Goal: Transaction & Acquisition: Purchase product/service

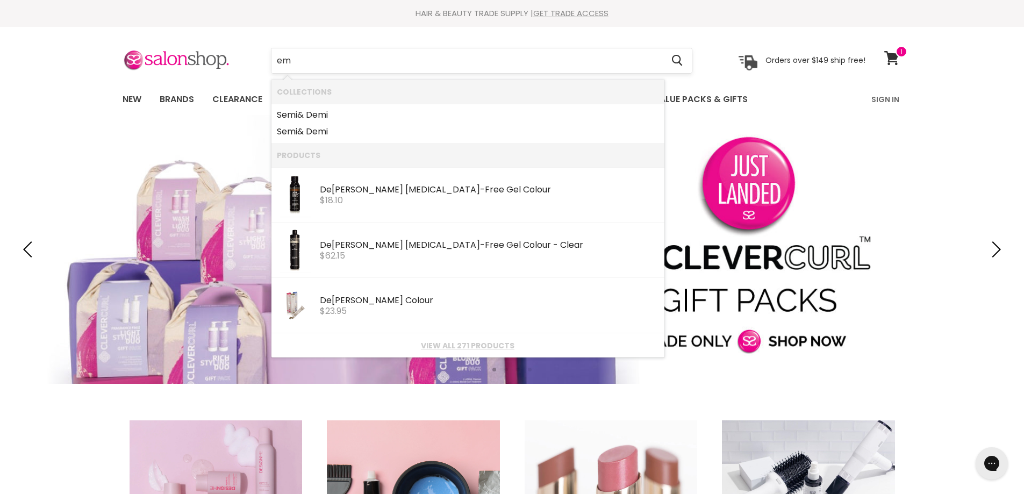
type input "e"
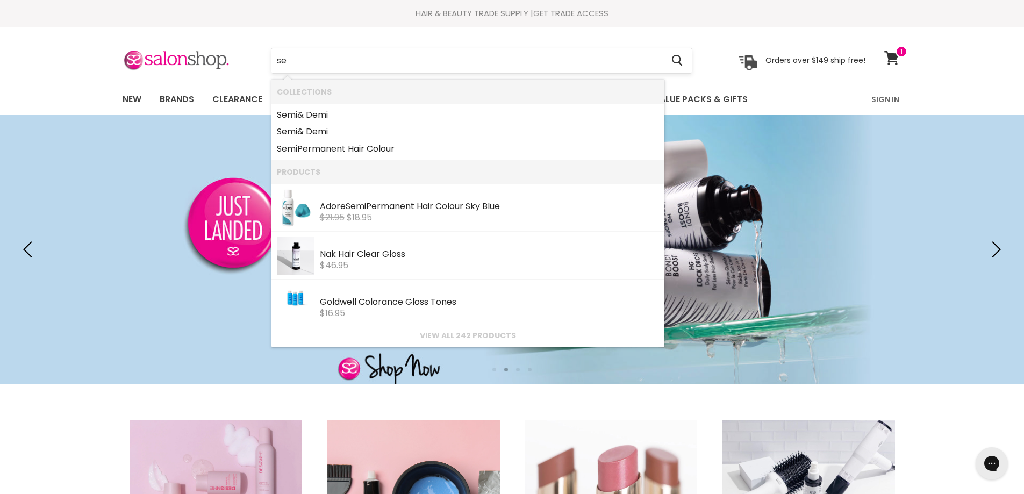
type input "s"
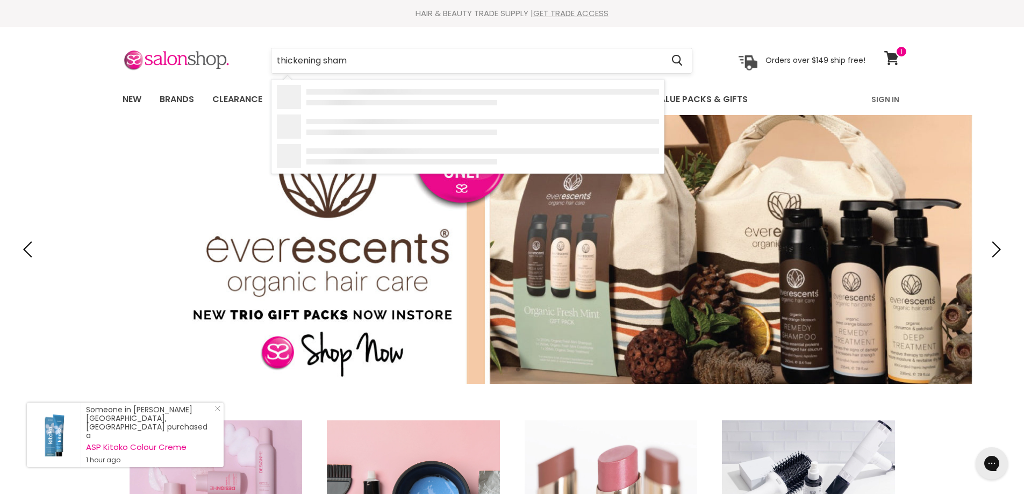
type input "thickening shamp"
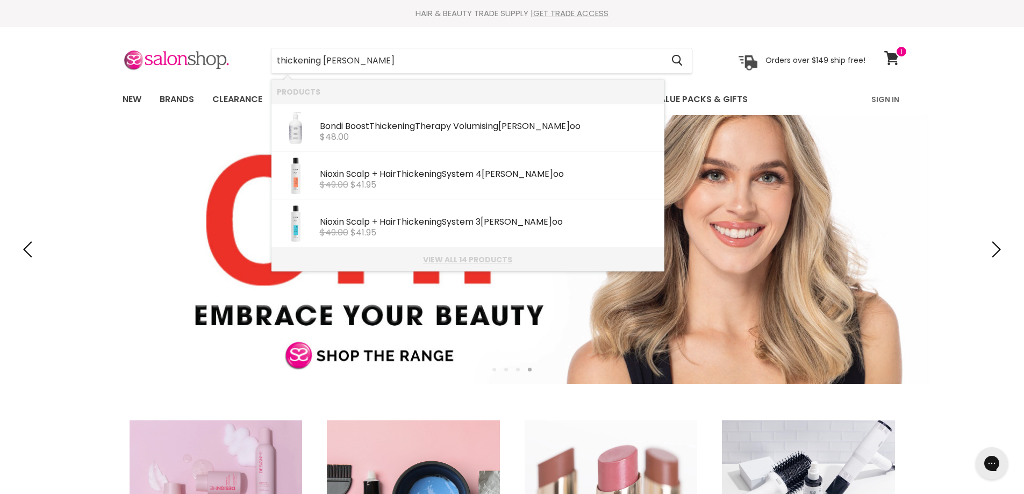
click at [462, 256] on link "View all 14 products" at bounding box center [468, 259] width 382 height 9
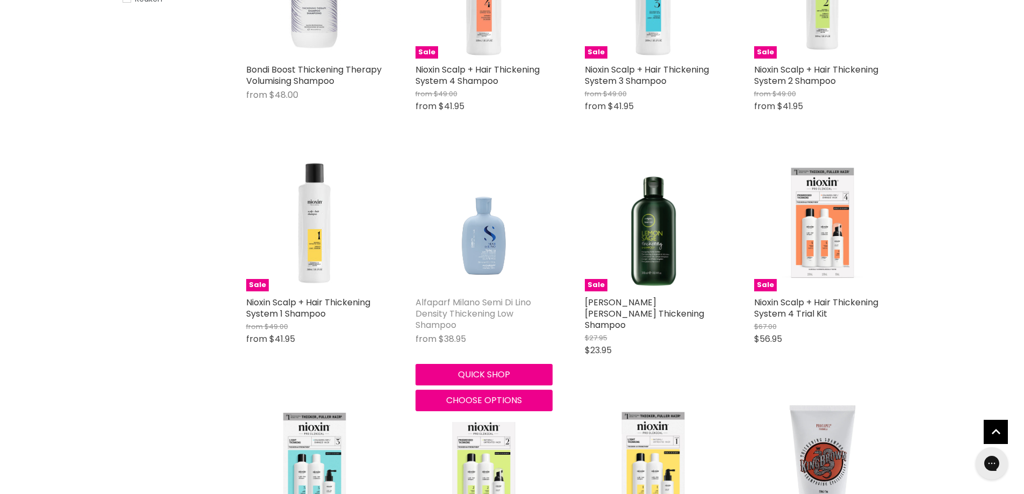
click at [454, 328] on link "Alfaparf Milano Semi Di Lino Density Thickening Low Shampoo" at bounding box center [474, 313] width 116 height 35
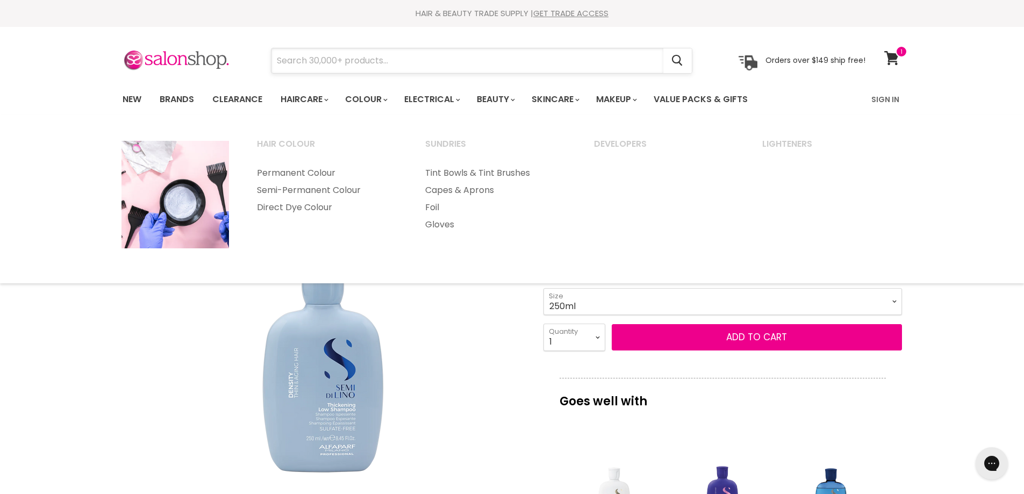
click at [353, 67] on input "Search" at bounding box center [467, 60] width 392 height 25
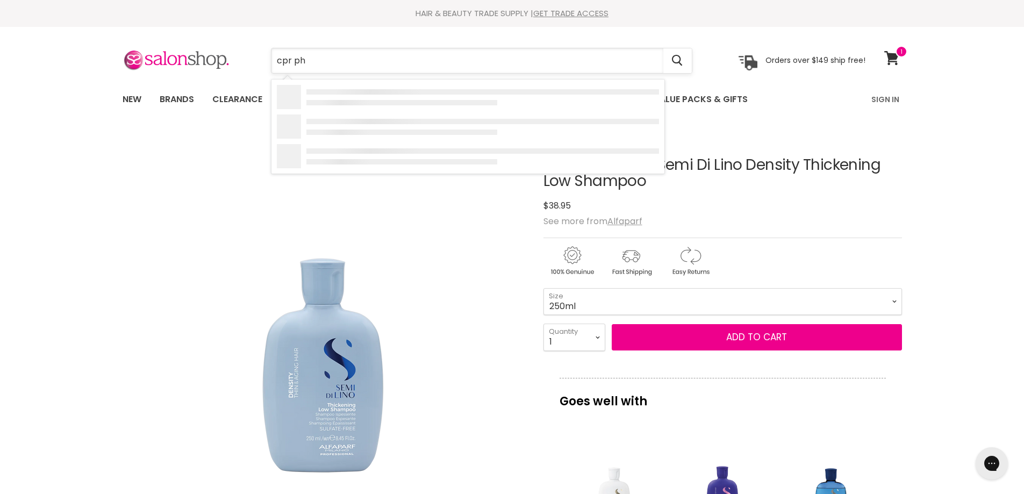
type input "cpr pha"
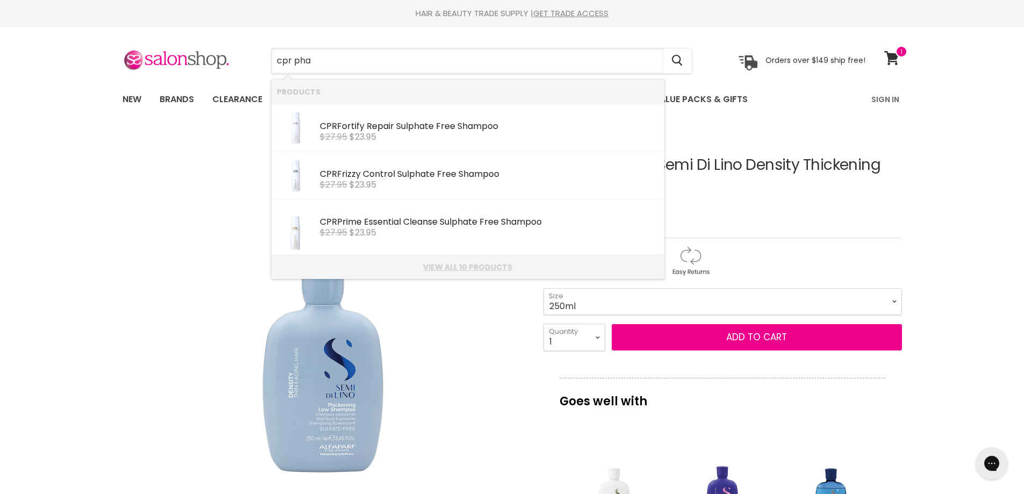
click at [457, 271] on link "View all 10 products" at bounding box center [468, 267] width 382 height 9
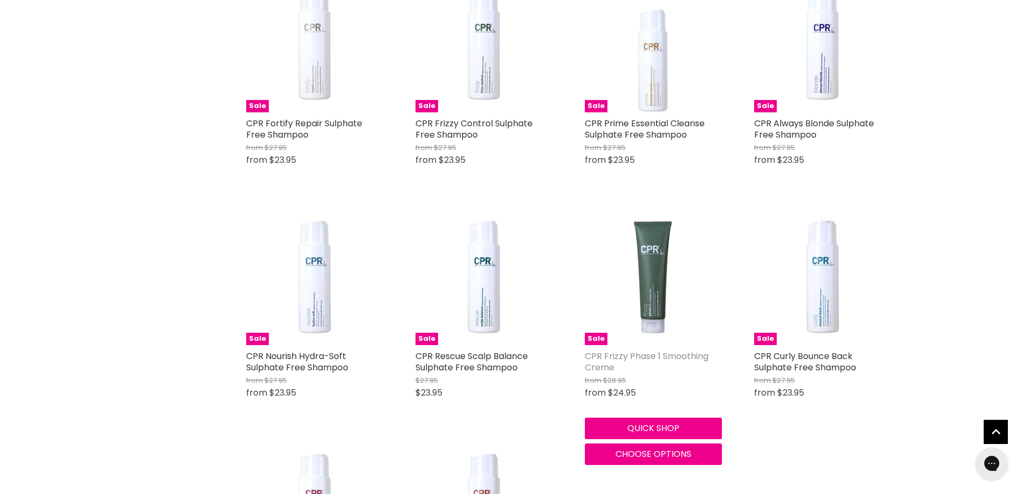
click at [654, 359] on link "CPR Frizzy Phase 1 Smoothing Creme" at bounding box center [647, 362] width 124 height 24
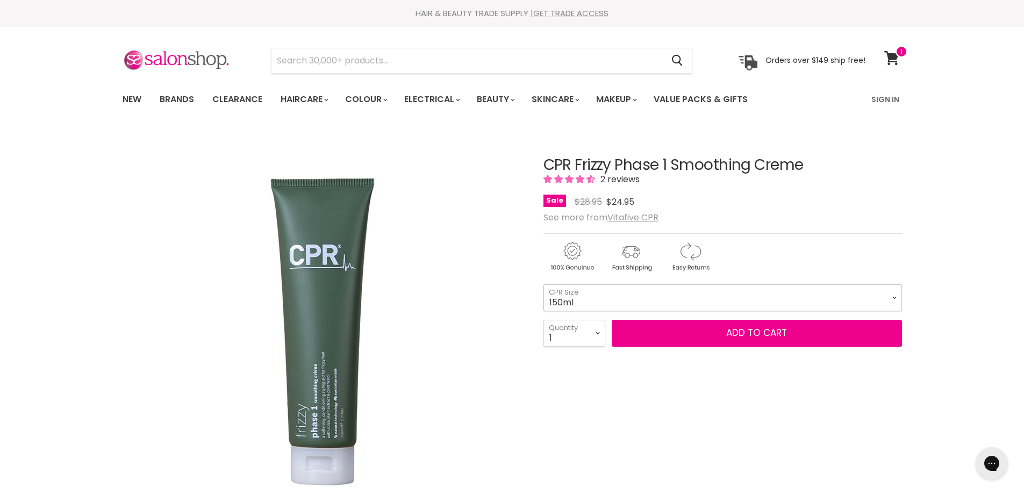
click at [896, 298] on select "150ml 250ml 500ml" at bounding box center [723, 297] width 359 height 27
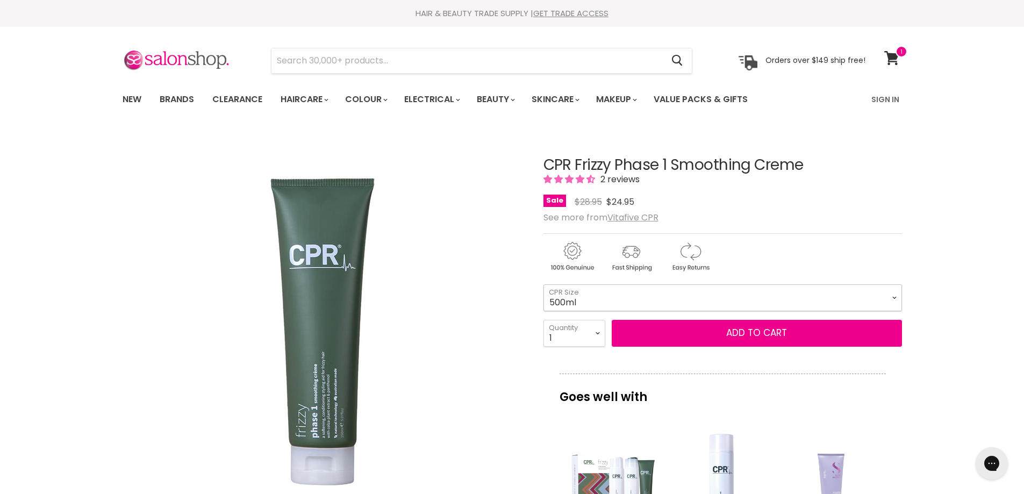
click at [544, 284] on select "150ml 250ml 500ml" at bounding box center [723, 297] width 359 height 27
select select "500ml"
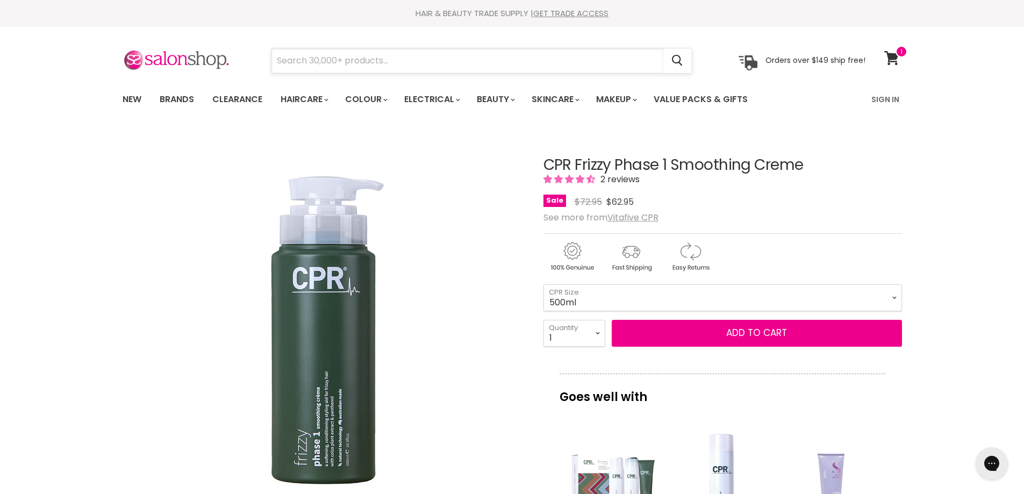
click at [467, 60] on input "Search" at bounding box center [467, 60] width 392 height 25
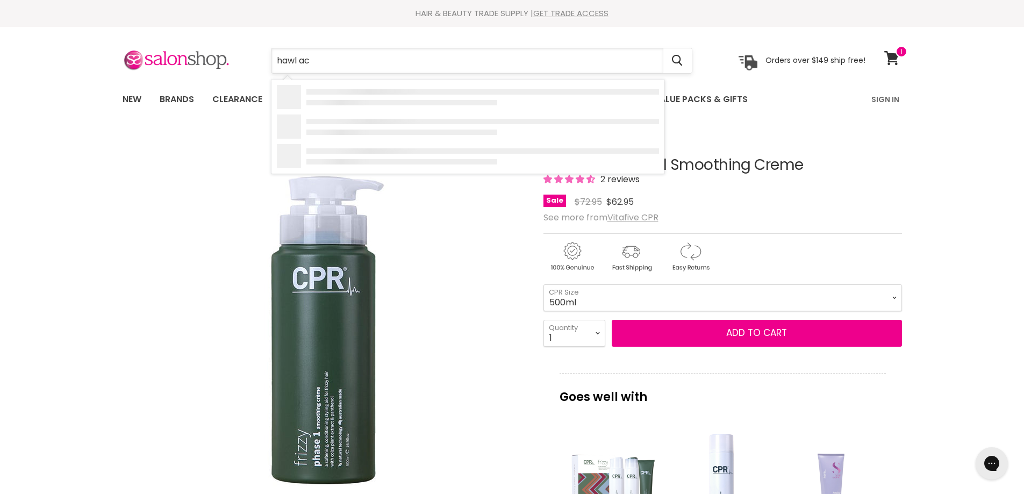
type input "hawl acr"
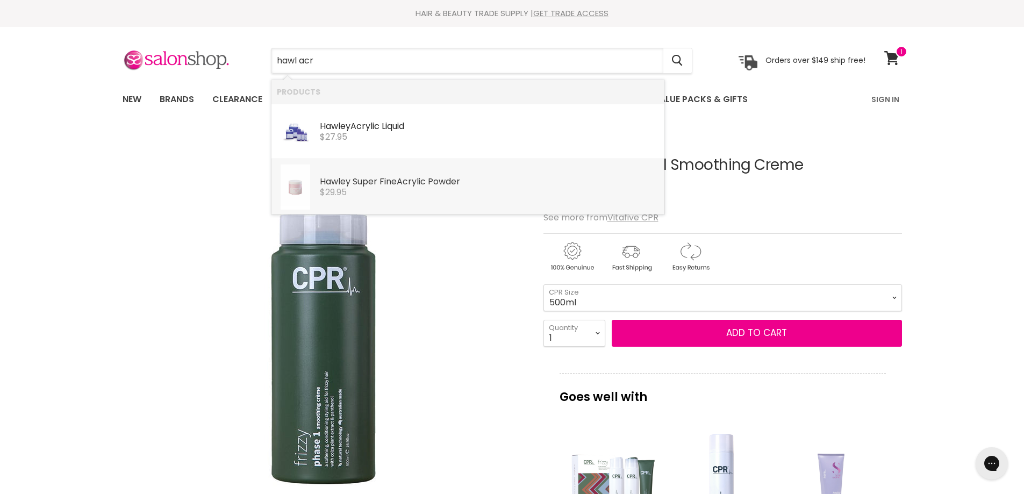
click at [461, 188] on div "$29.95" at bounding box center [489, 193] width 339 height 10
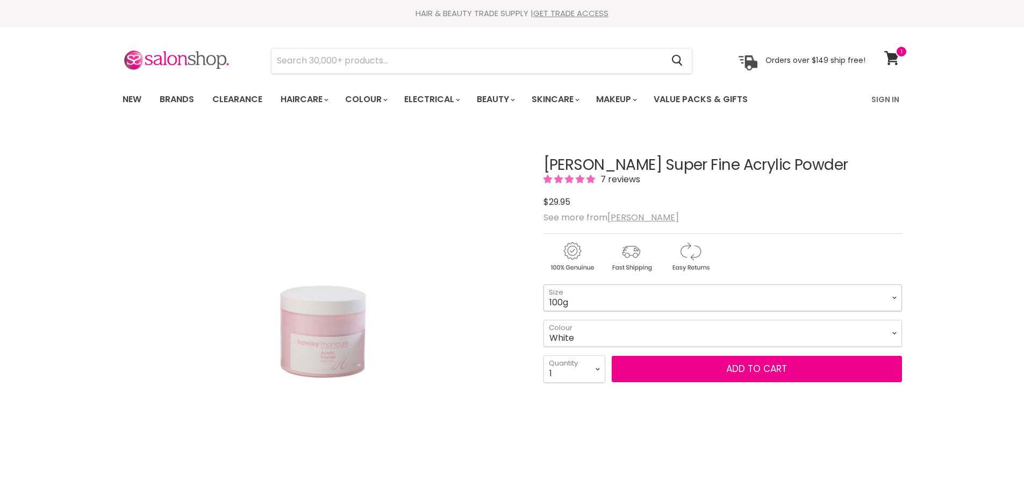
click at [892, 299] on select "100g" at bounding box center [723, 297] width 359 height 27
click at [894, 332] on select "White Pink Clear" at bounding box center [723, 333] width 359 height 27
click at [544, 320] on select "White Pink Clear" at bounding box center [723, 333] width 359 height 27
click at [893, 295] on select "100g" at bounding box center [723, 297] width 359 height 27
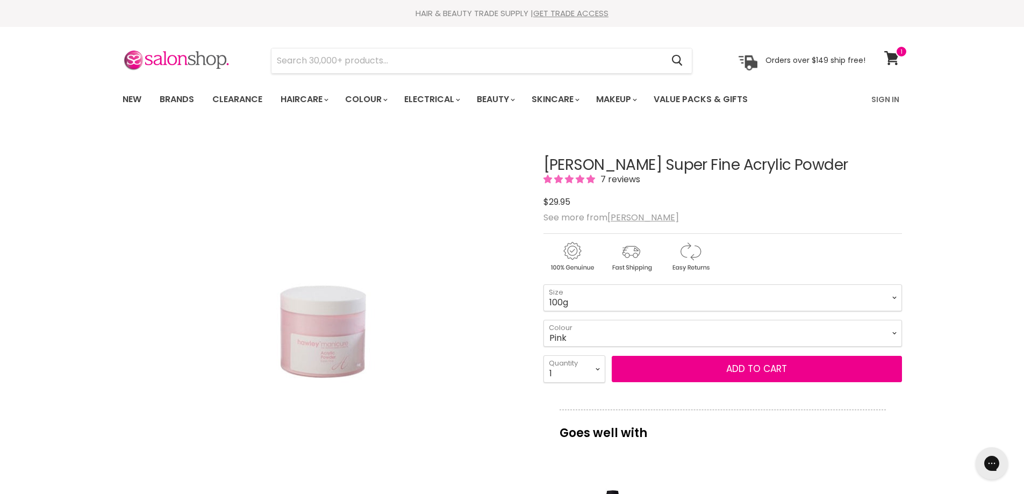
click at [892, 330] on select "White Pink Clear" at bounding box center [723, 333] width 359 height 27
click at [544, 320] on select "White Pink Clear" at bounding box center [723, 333] width 359 height 27
select select "Clear"
click at [834, 158] on h1 "Hawley Super Fine Acrylic Powder" at bounding box center [723, 165] width 359 height 17
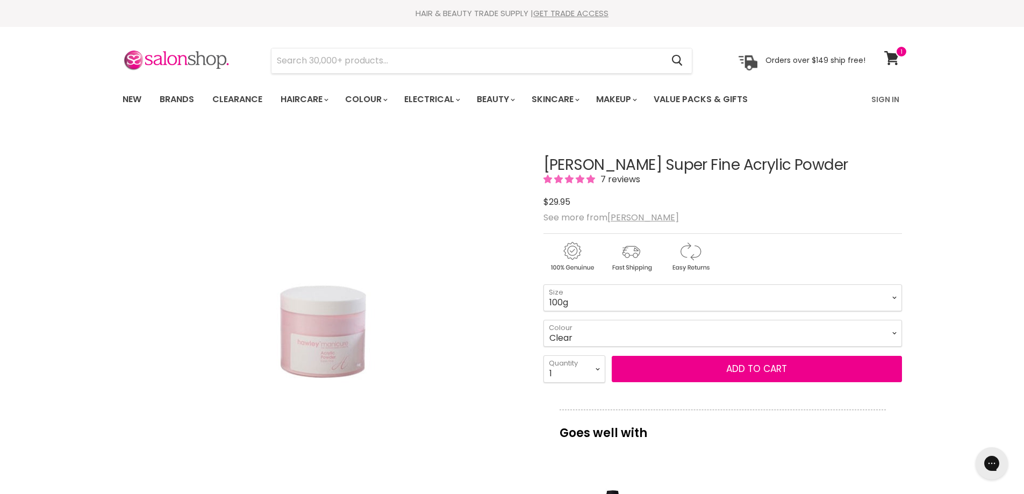
click at [415, 62] on input "Search" at bounding box center [467, 60] width 392 height 25
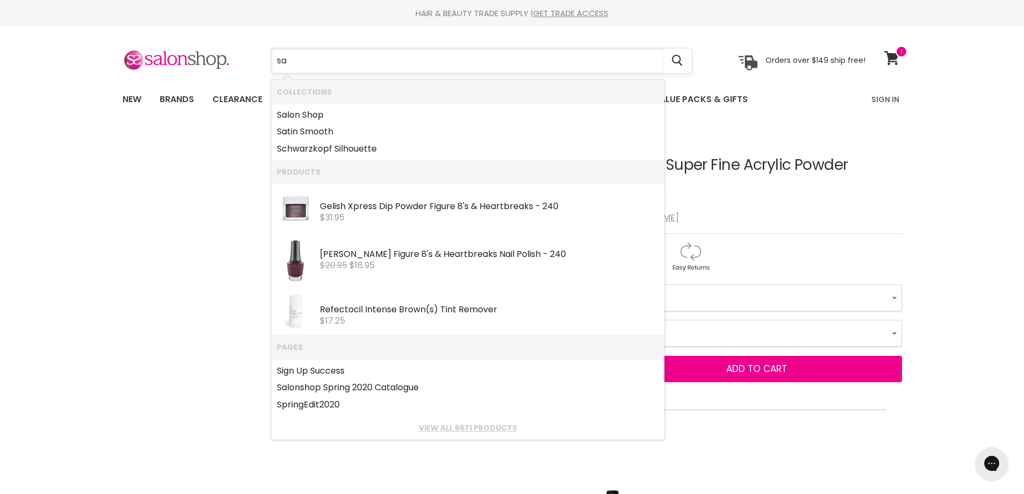
type input "sau"
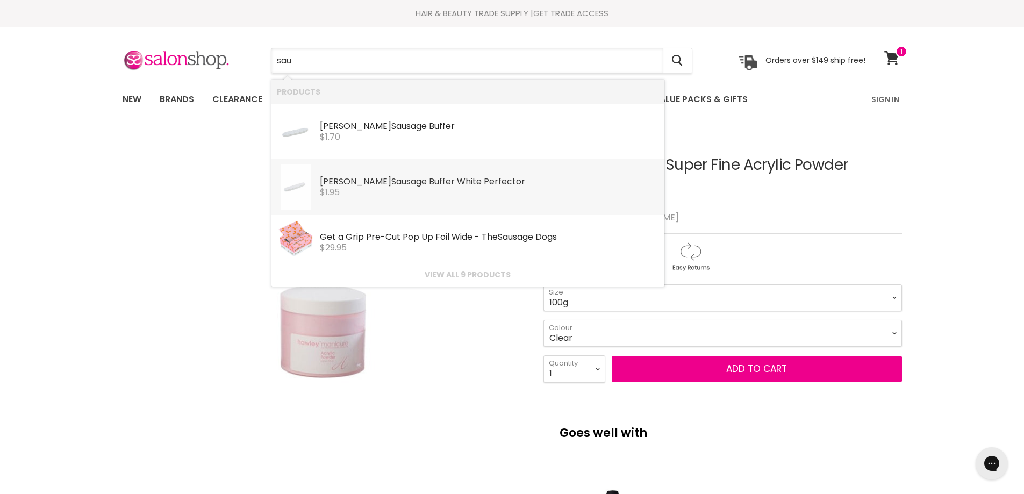
click at [383, 183] on div "Hawley Sau sage Buffer White Perfector" at bounding box center [489, 182] width 339 height 11
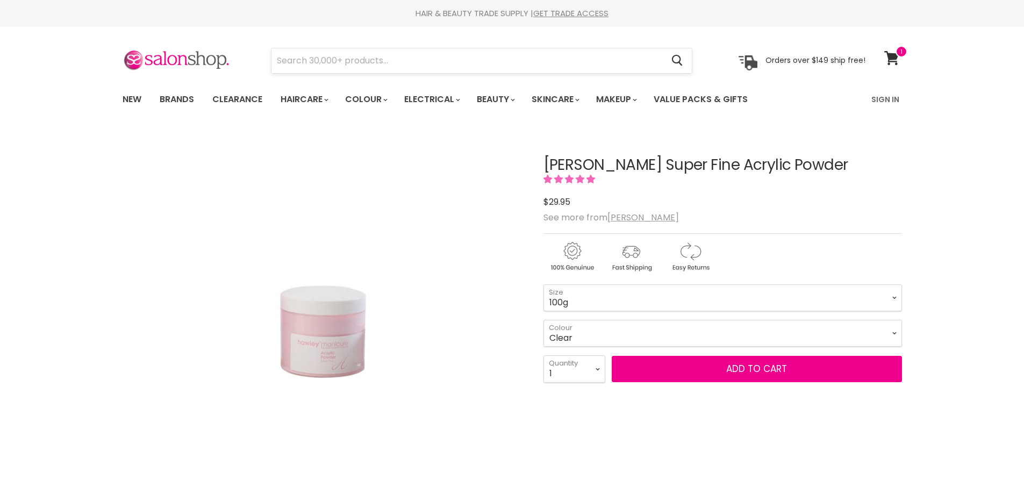
click at [356, 62] on input "Search" at bounding box center [467, 60] width 392 height 25
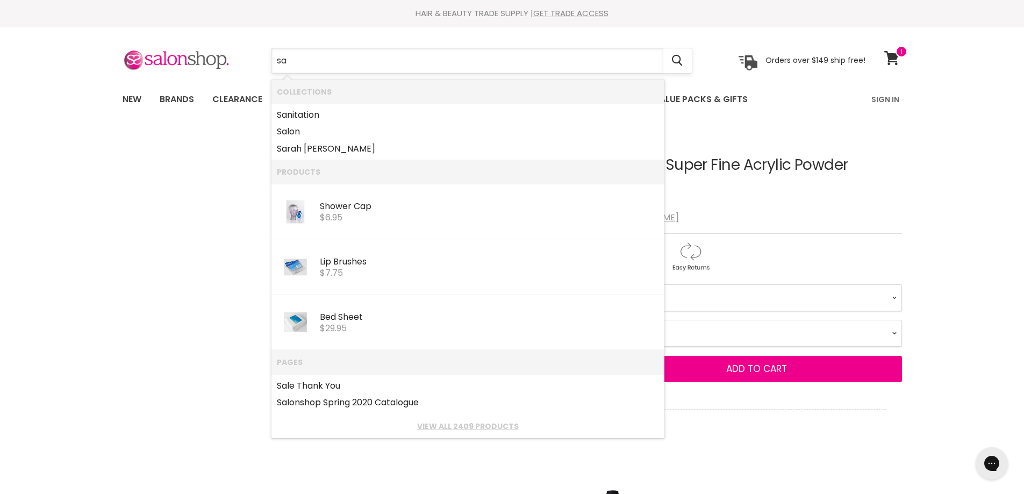
type input "sau"
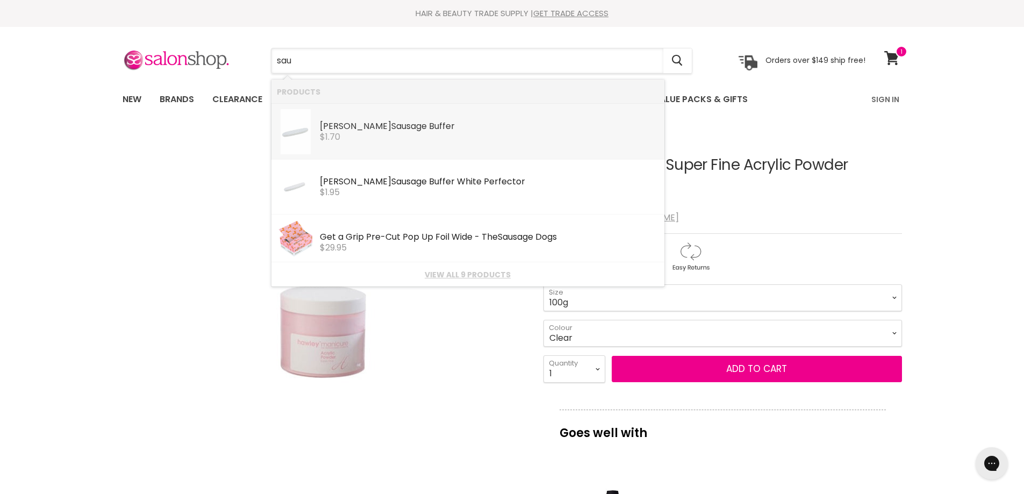
click at [370, 129] on div "Hawley Frosty Sau sage Buffer" at bounding box center [489, 126] width 339 height 11
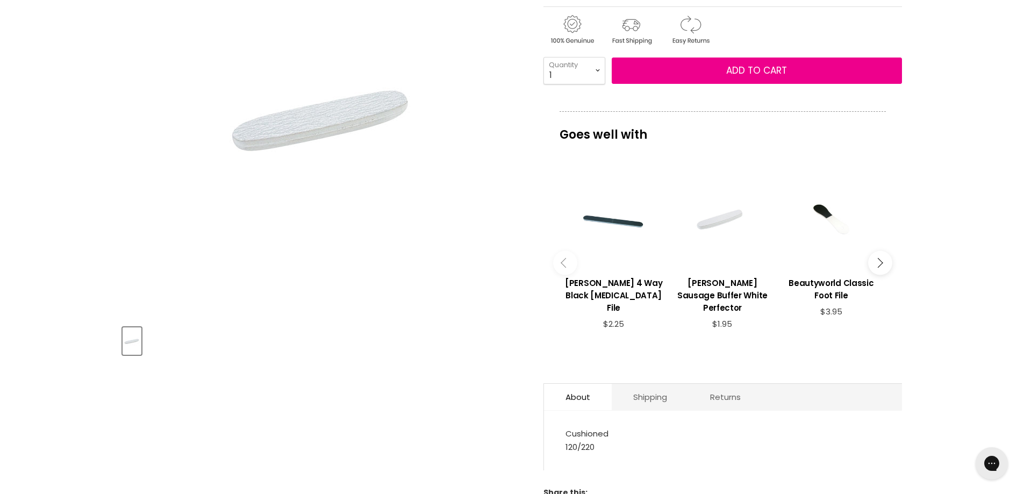
scroll to position [215, 0]
click at [738, 297] on h3 "[PERSON_NAME] Sausage Buffer White Perfector" at bounding box center [723, 294] width 98 height 37
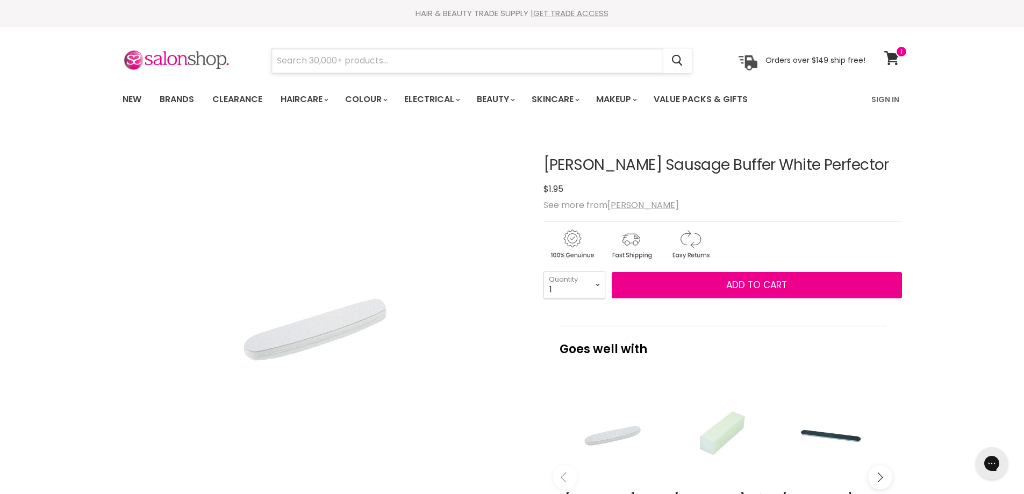
click at [411, 57] on input "Search" at bounding box center [467, 60] width 392 height 25
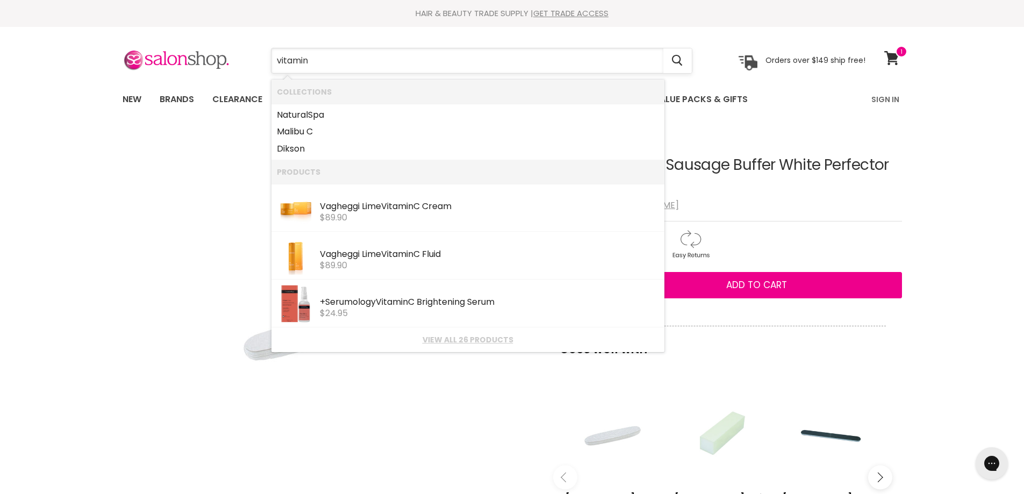
type input "vitamino"
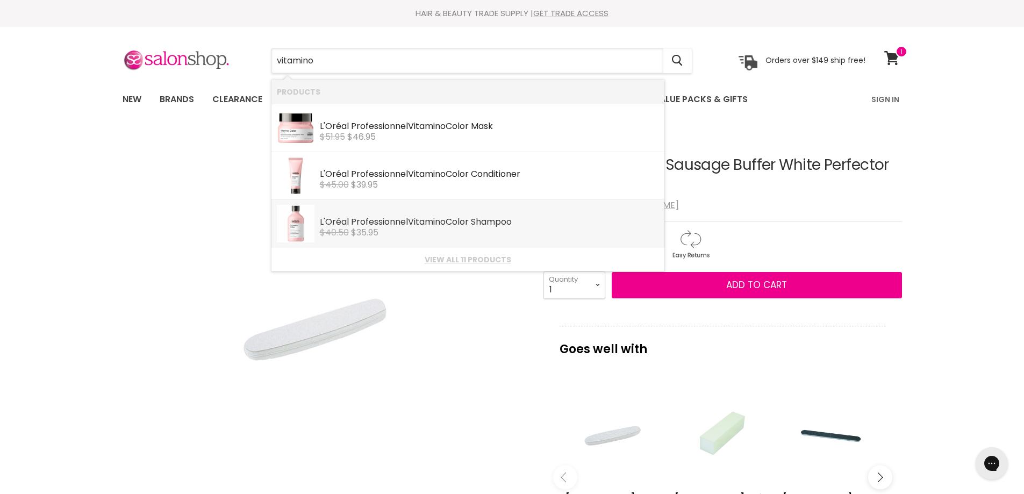
click at [367, 224] on div "L'Oréal Professionnel Vitamino Color Shampoo" at bounding box center [489, 222] width 339 height 11
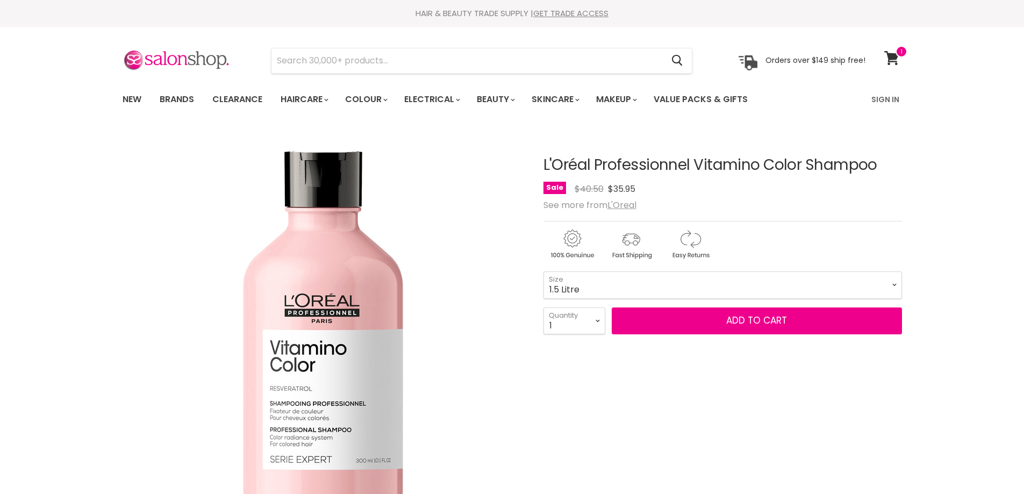
click at [544, 271] on select "300ml 1.5 Litre" at bounding box center [723, 284] width 359 height 27
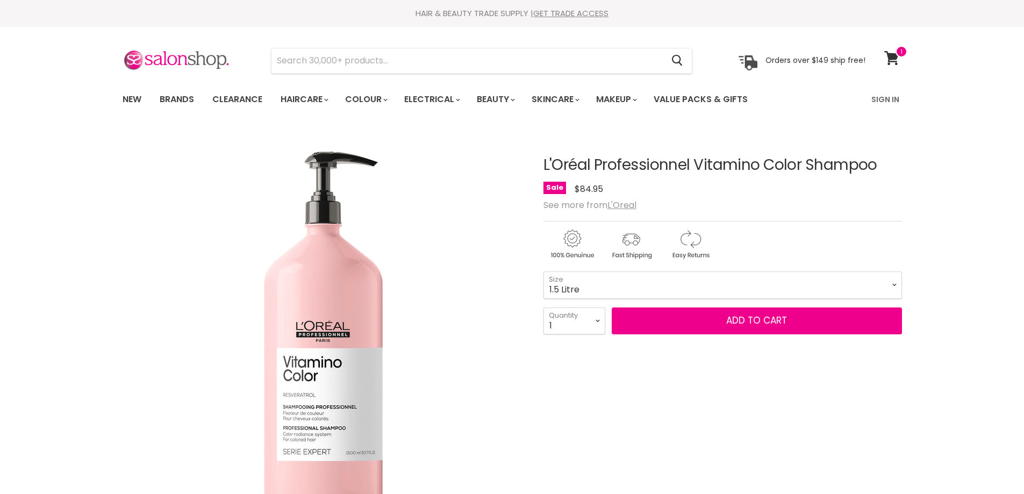
select select "1.5 Litre"
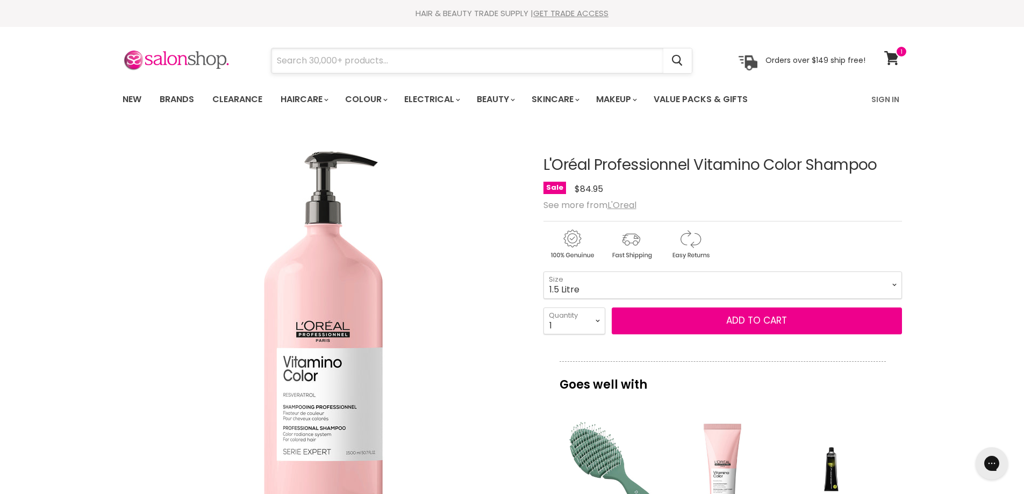
click at [310, 56] on input "Search" at bounding box center [467, 60] width 392 height 25
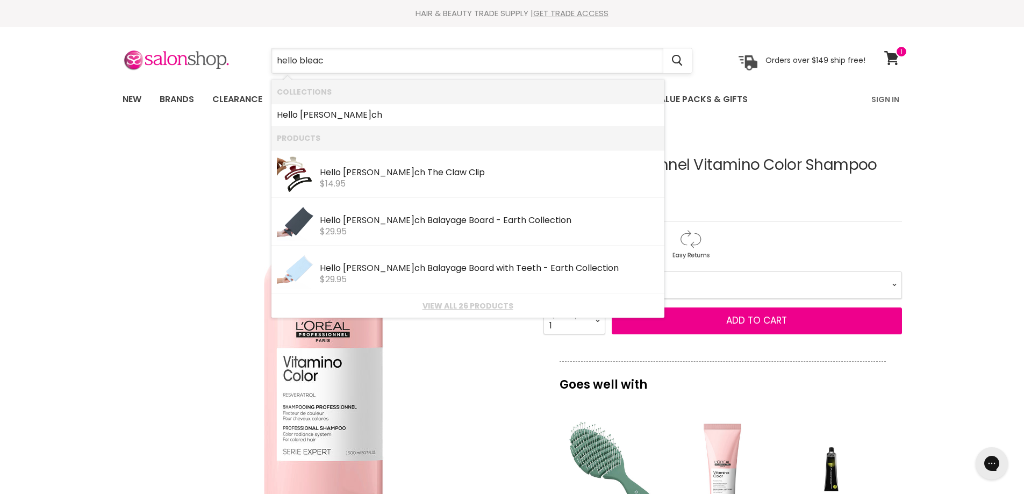
type input "hello bleach"
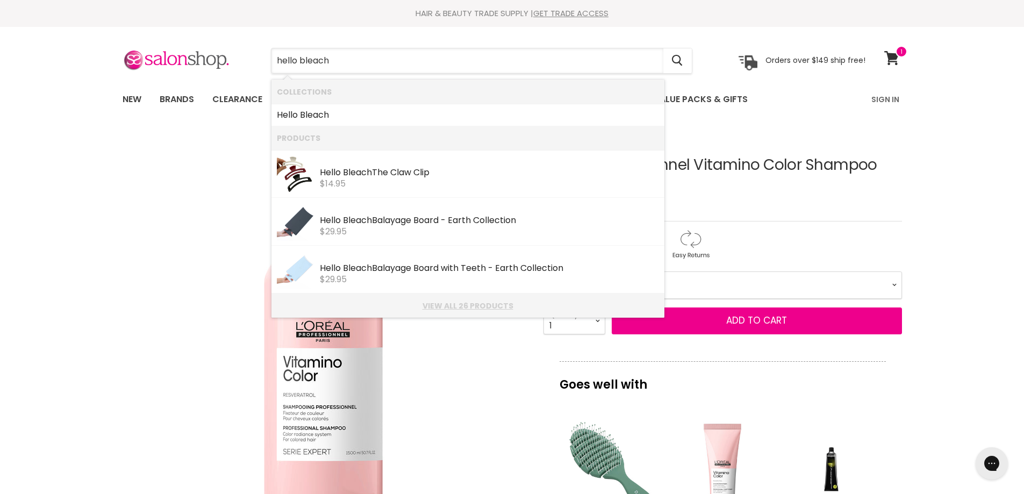
click at [447, 305] on link "View all 26 products" at bounding box center [468, 306] width 382 height 9
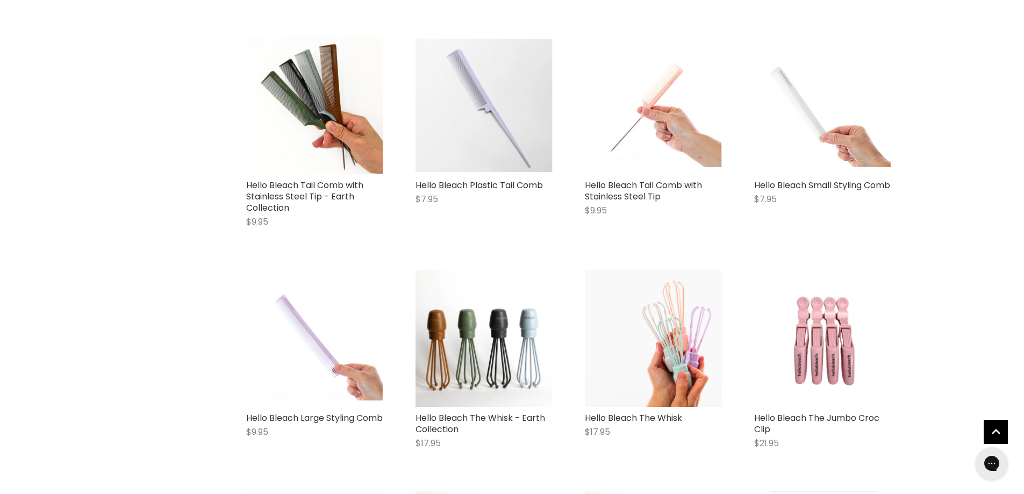
scroll to position [645, 0]
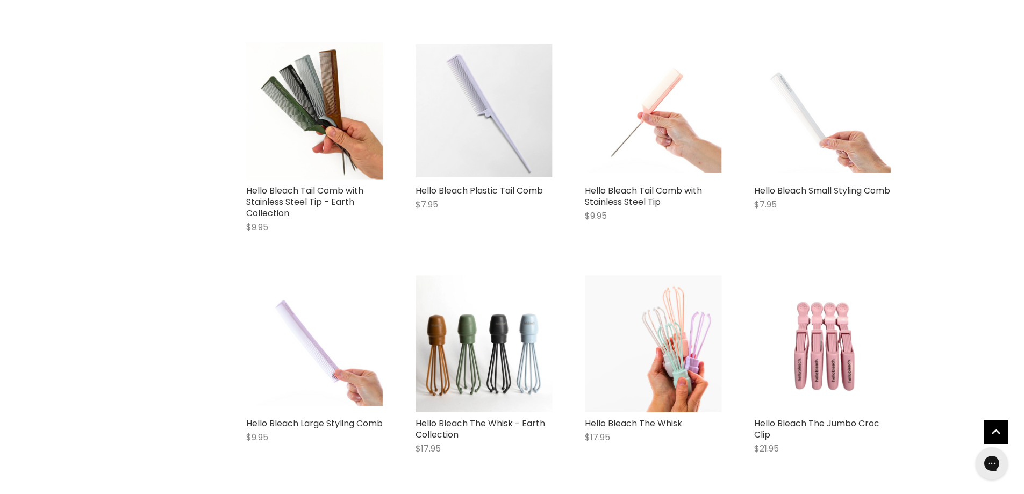
click at [1006, 341] on div "Home Search results for “hello bleach” (26) hello bleach Showing 26 results for…" at bounding box center [512, 313] width 1024 height 1656
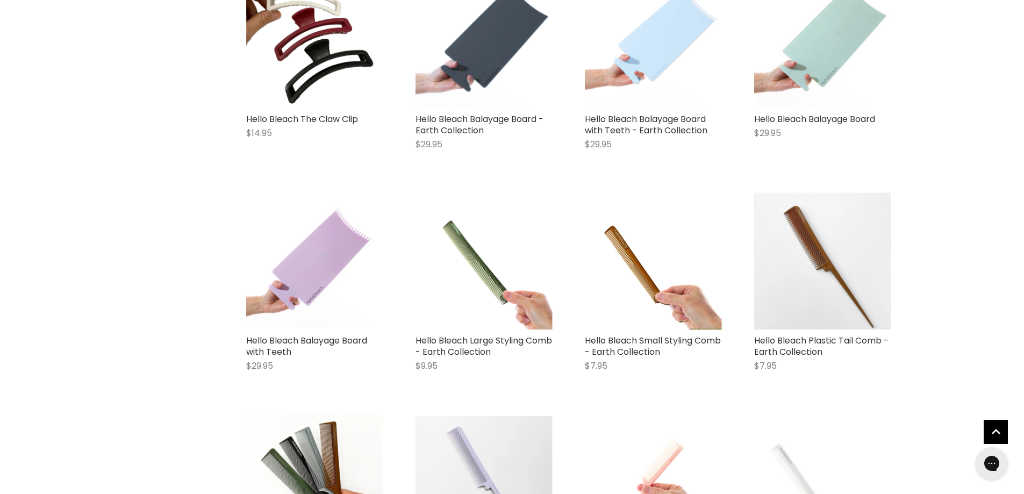
scroll to position [269, 0]
